Goal: Information Seeking & Learning: Learn about a topic

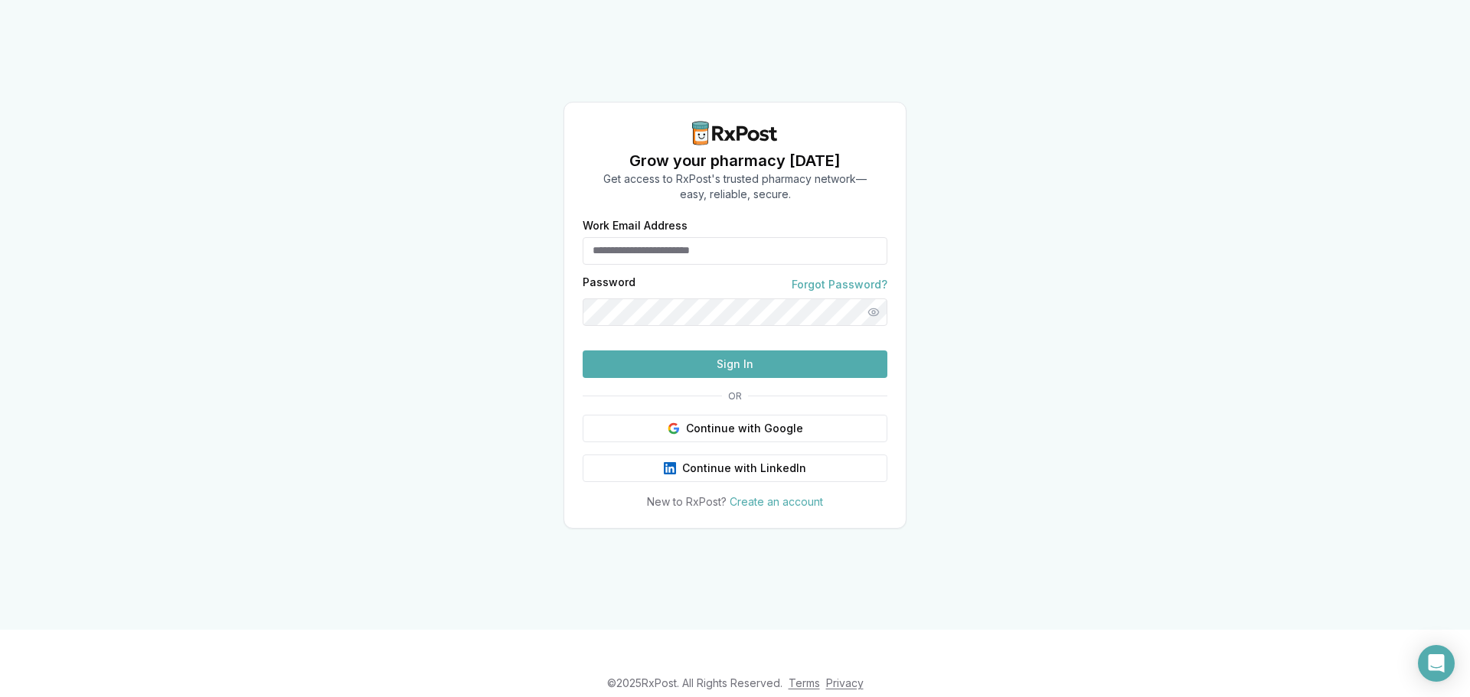
type input "**********"
click at [810, 378] on button "Sign In" at bounding box center [735, 365] width 305 height 28
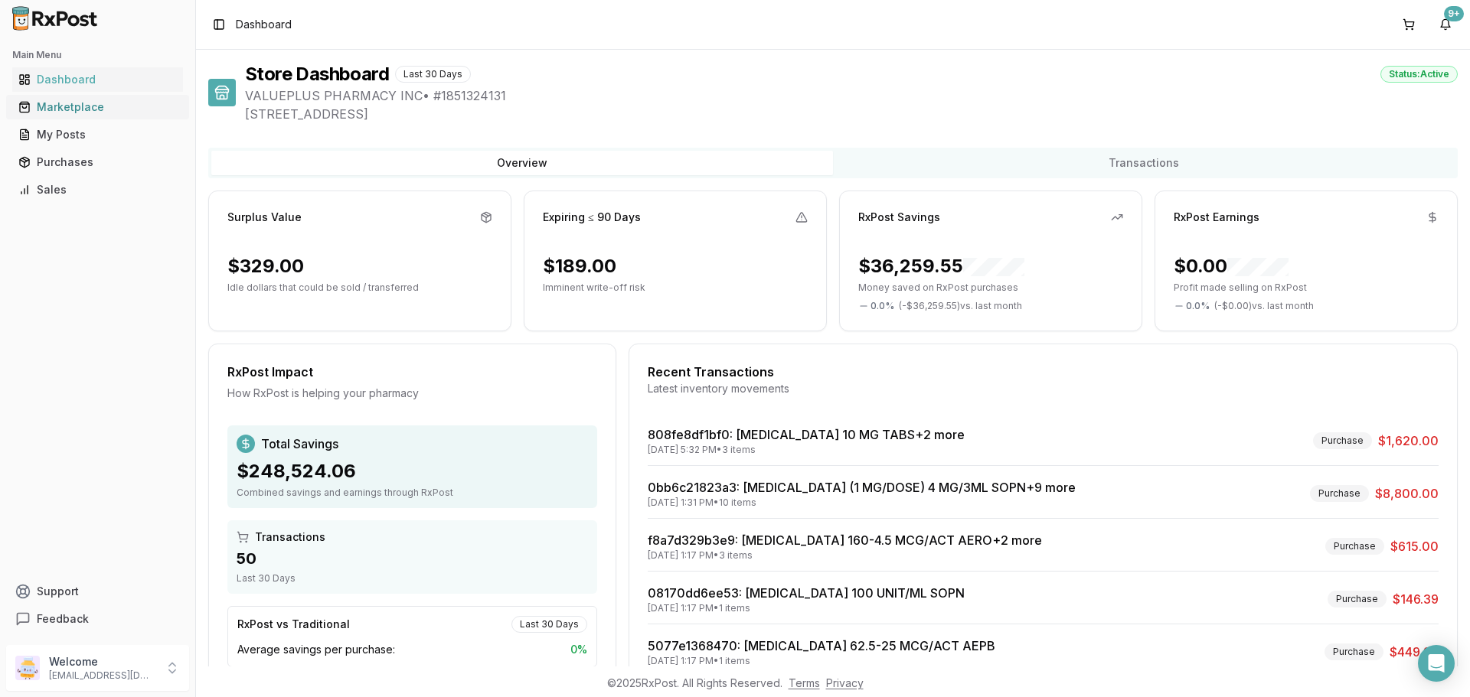
click at [73, 107] on div "Marketplace" at bounding box center [97, 107] width 158 height 15
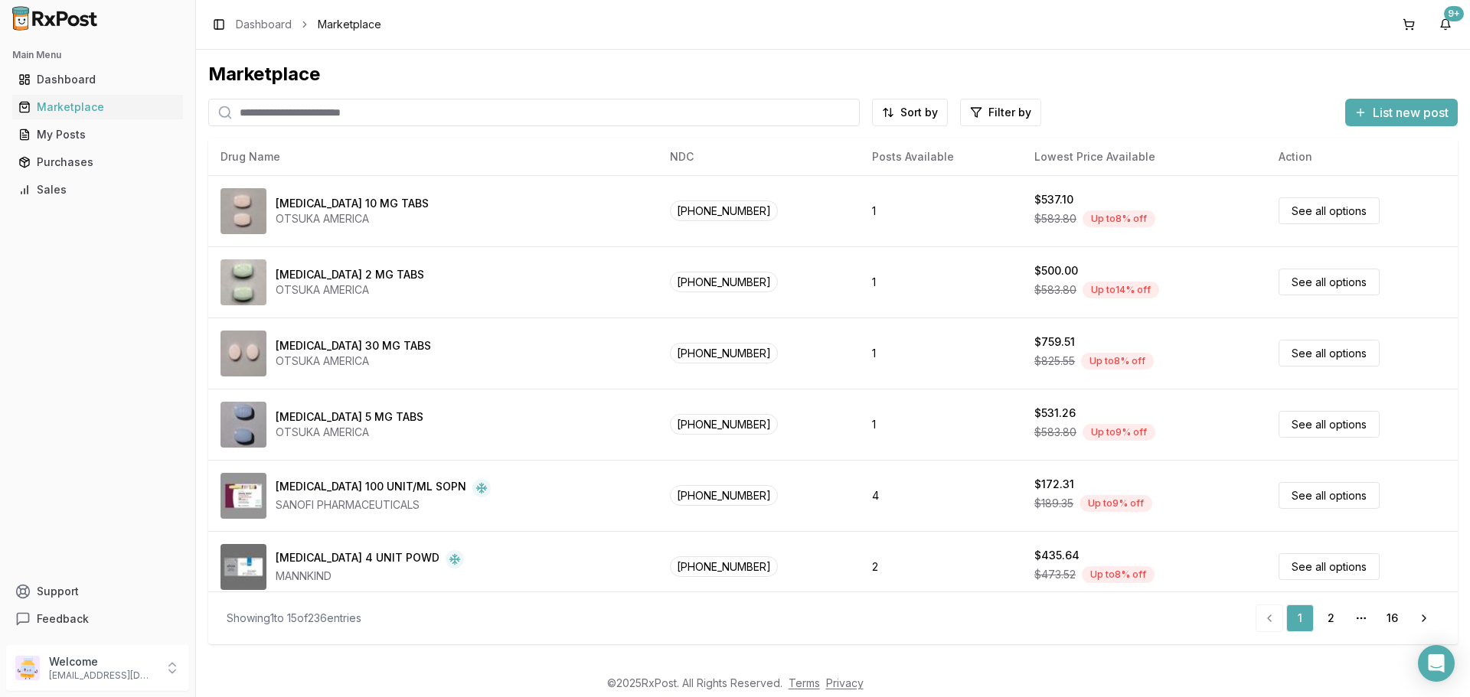
click at [251, 118] on input "search" at bounding box center [533, 113] width 651 height 28
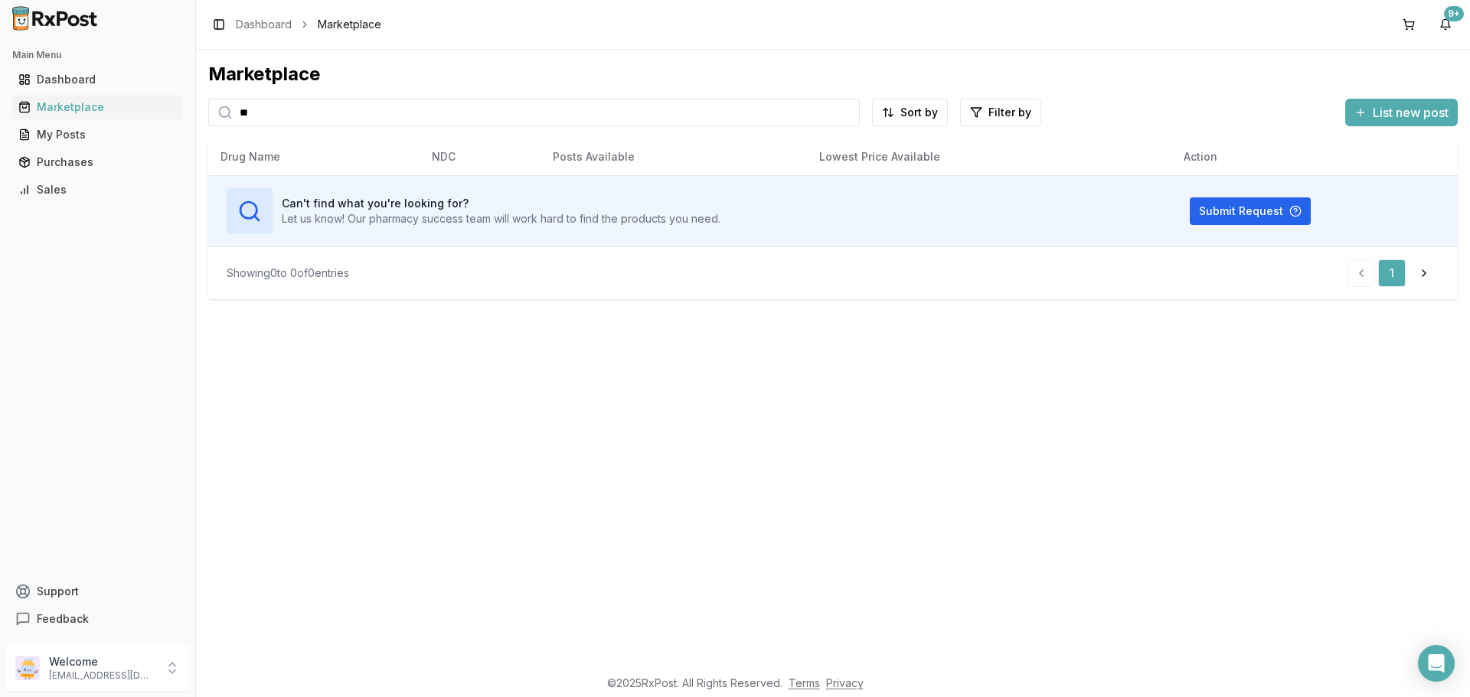
type input "*"
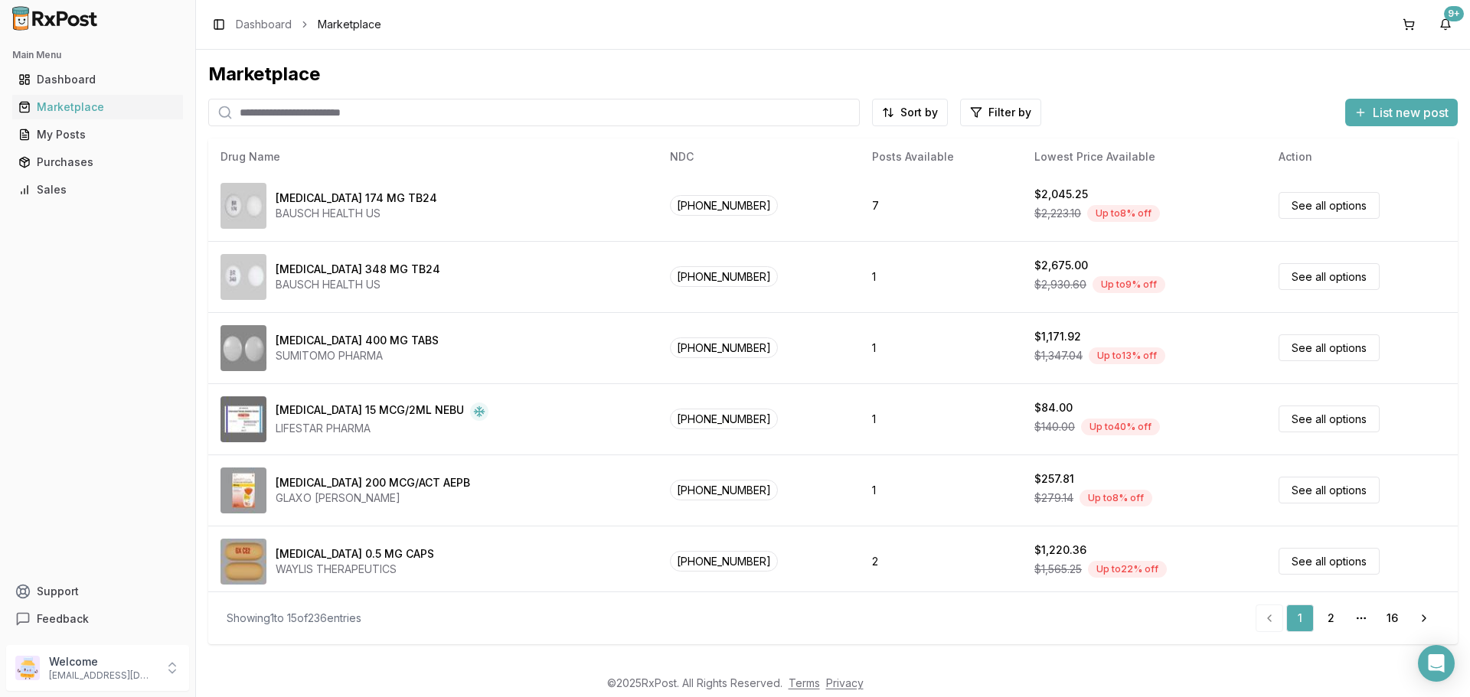
scroll to position [612, 0]
